Goal: Task Accomplishment & Management: Complete application form

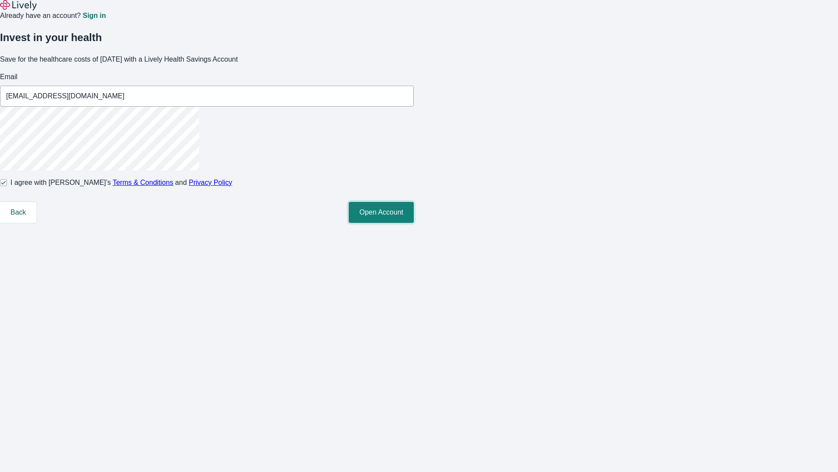
click at [414, 223] on button "Open Account" at bounding box center [381, 212] width 65 height 21
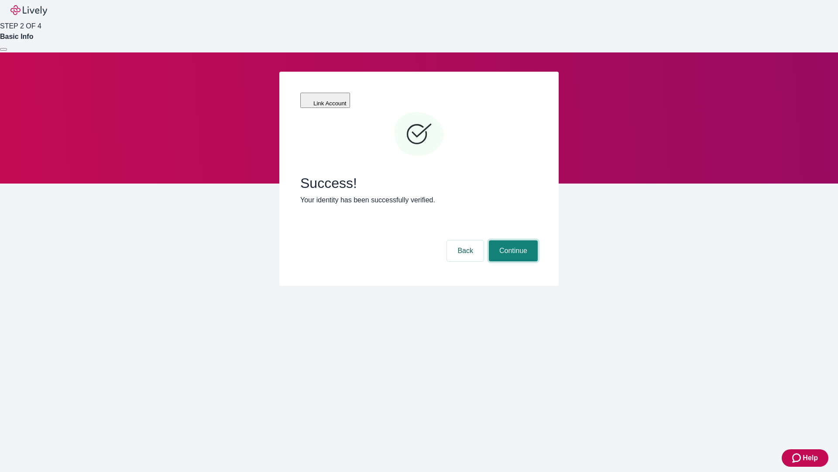
click at [512, 240] on button "Continue" at bounding box center [513, 250] width 49 height 21
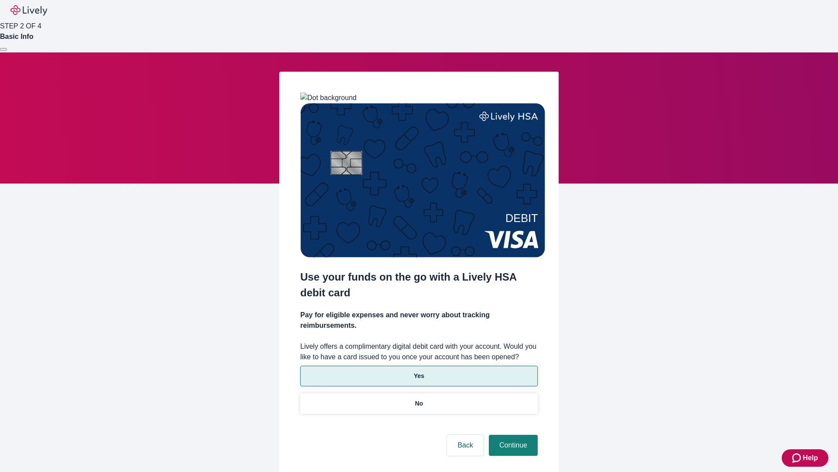
click at [419, 371] on p "Yes" at bounding box center [419, 375] width 10 height 9
click at [512, 434] on button "Continue" at bounding box center [513, 444] width 49 height 21
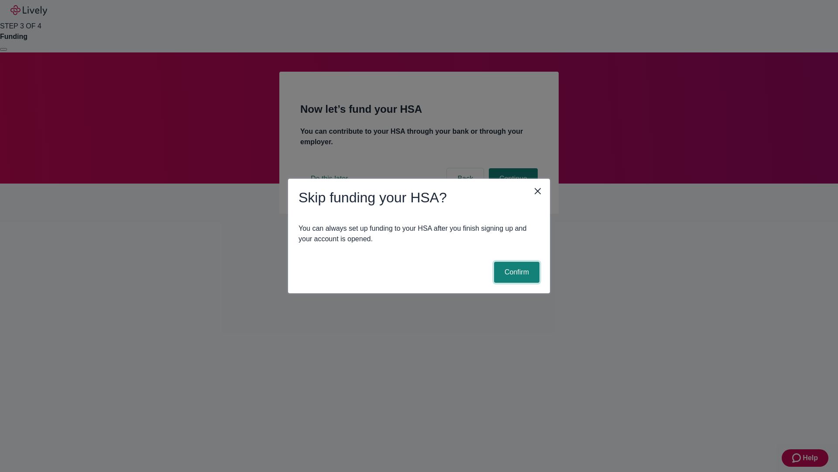
click at [516, 272] on button "Confirm" at bounding box center [516, 272] width 45 height 21
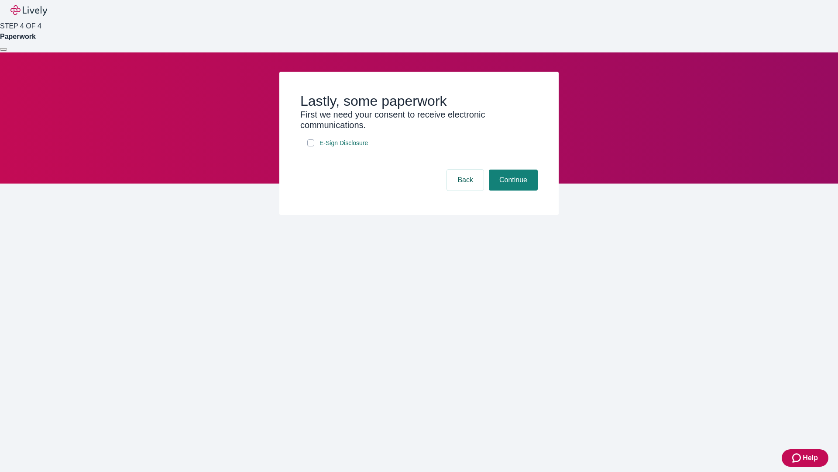
click at [311, 146] on input "E-Sign Disclosure" at bounding box center [310, 142] width 7 height 7
checkbox input "true"
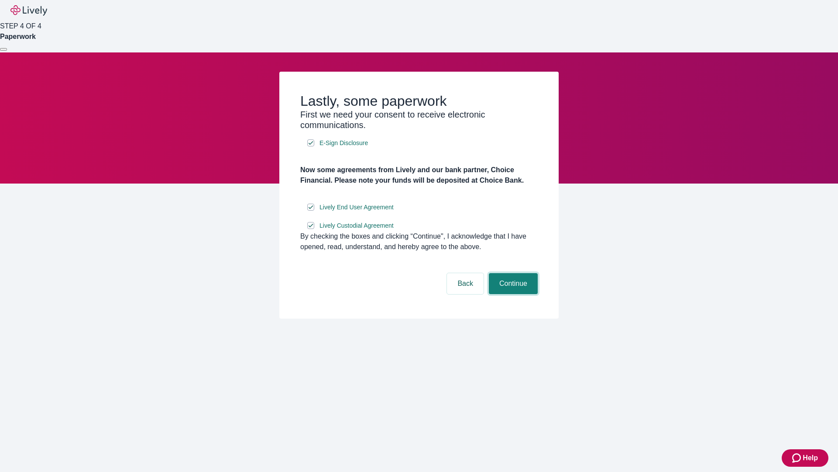
click at [512, 294] on button "Continue" at bounding box center [513, 283] width 49 height 21
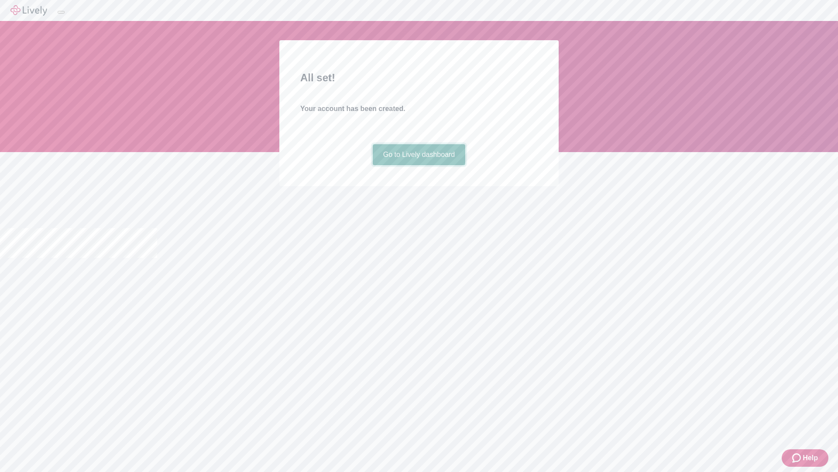
click at [419, 165] on link "Go to Lively dashboard" at bounding box center [419, 154] width 93 height 21
